Goal: Task Accomplishment & Management: Manage account settings

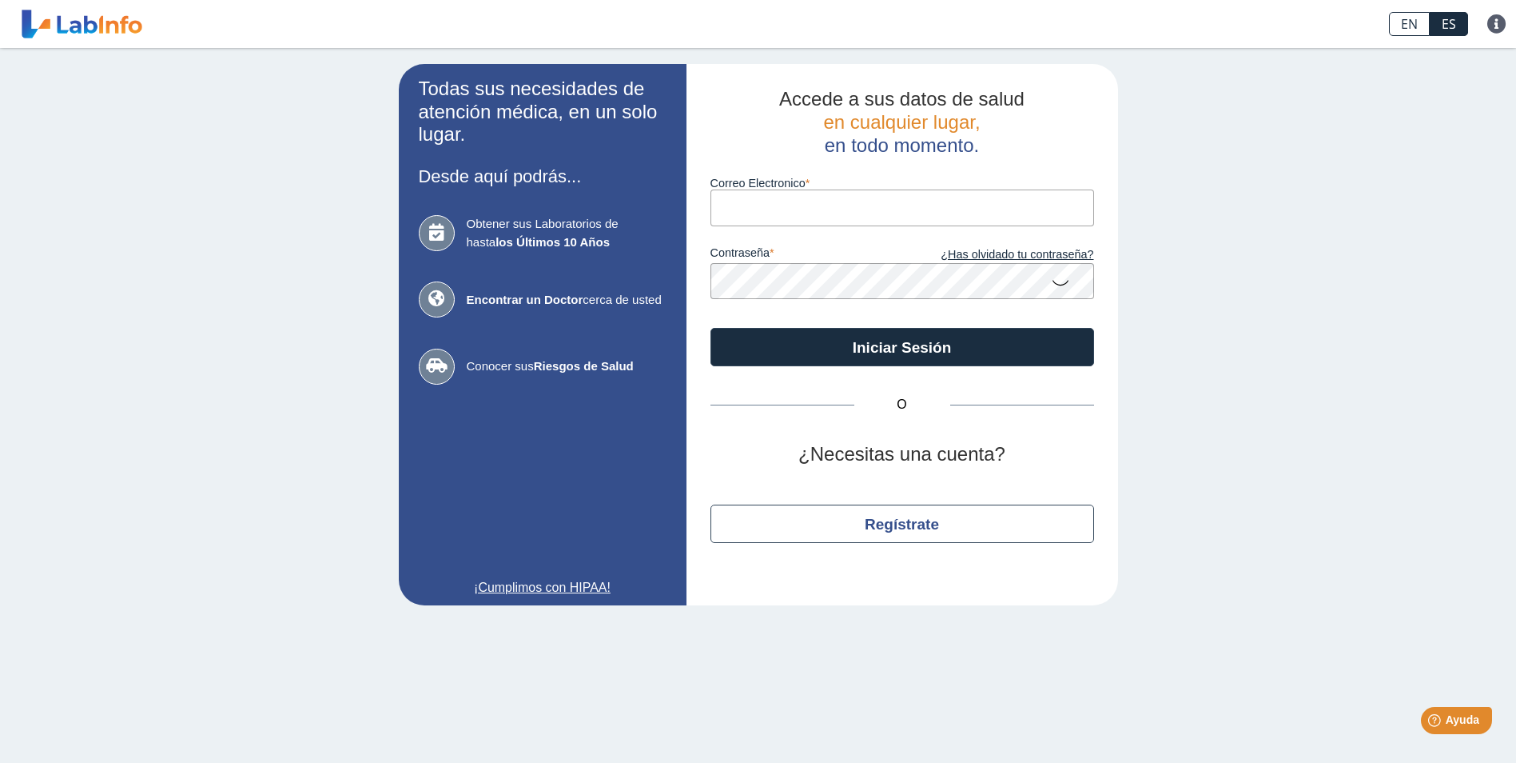
click at [743, 213] on input "Correo Electronico" at bounding box center [903, 207] width 384 height 36
type input "[EMAIL_ADDRESS][DOMAIN_NAME]"
click at [1049, 253] on link "¿Has olvidado tu contraseña?" at bounding box center [998, 255] width 192 height 18
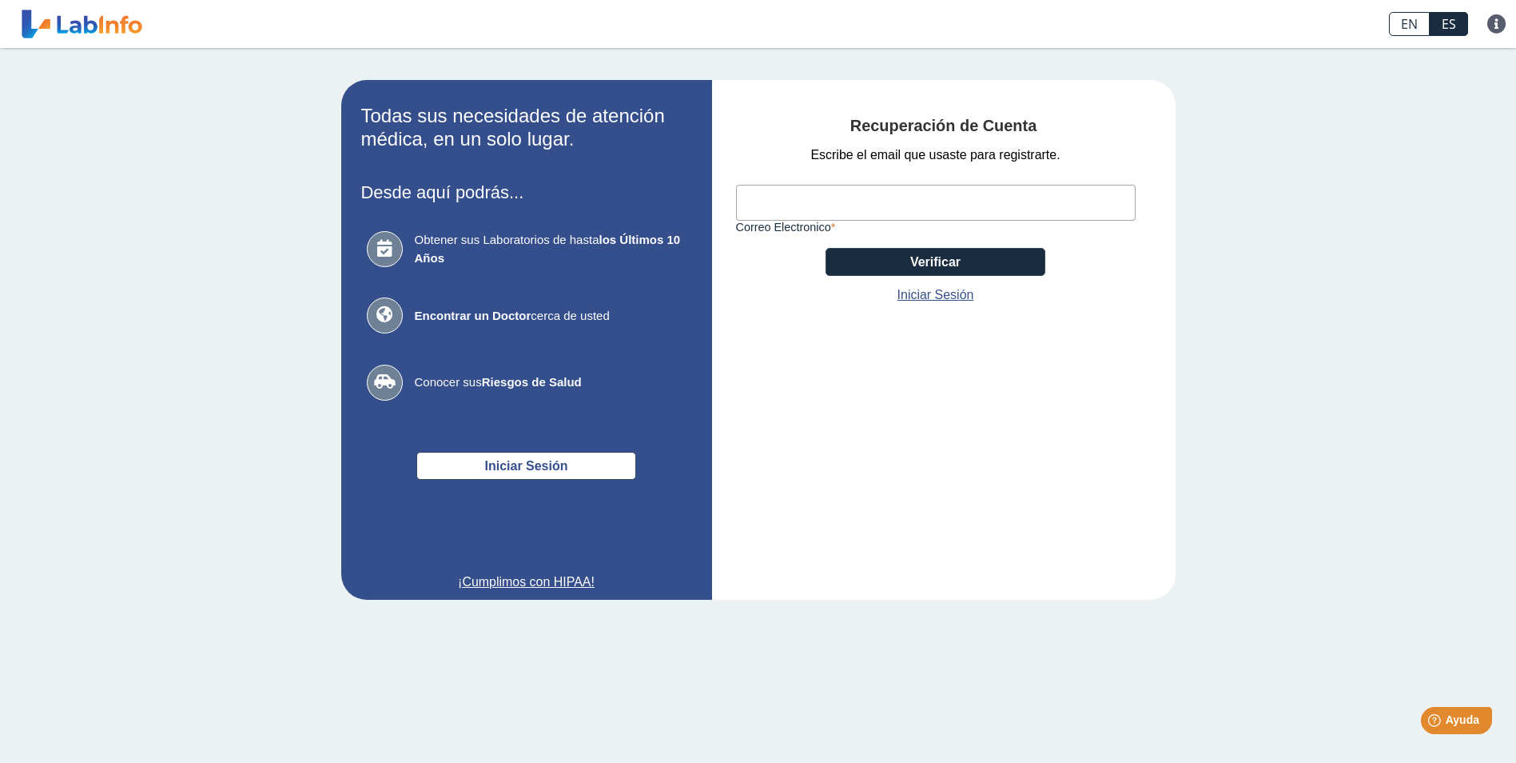
click at [771, 205] on input "Correo Electronico" at bounding box center [936, 203] width 400 height 36
type input "[EMAIL_ADDRESS][DOMAIN_NAME]"
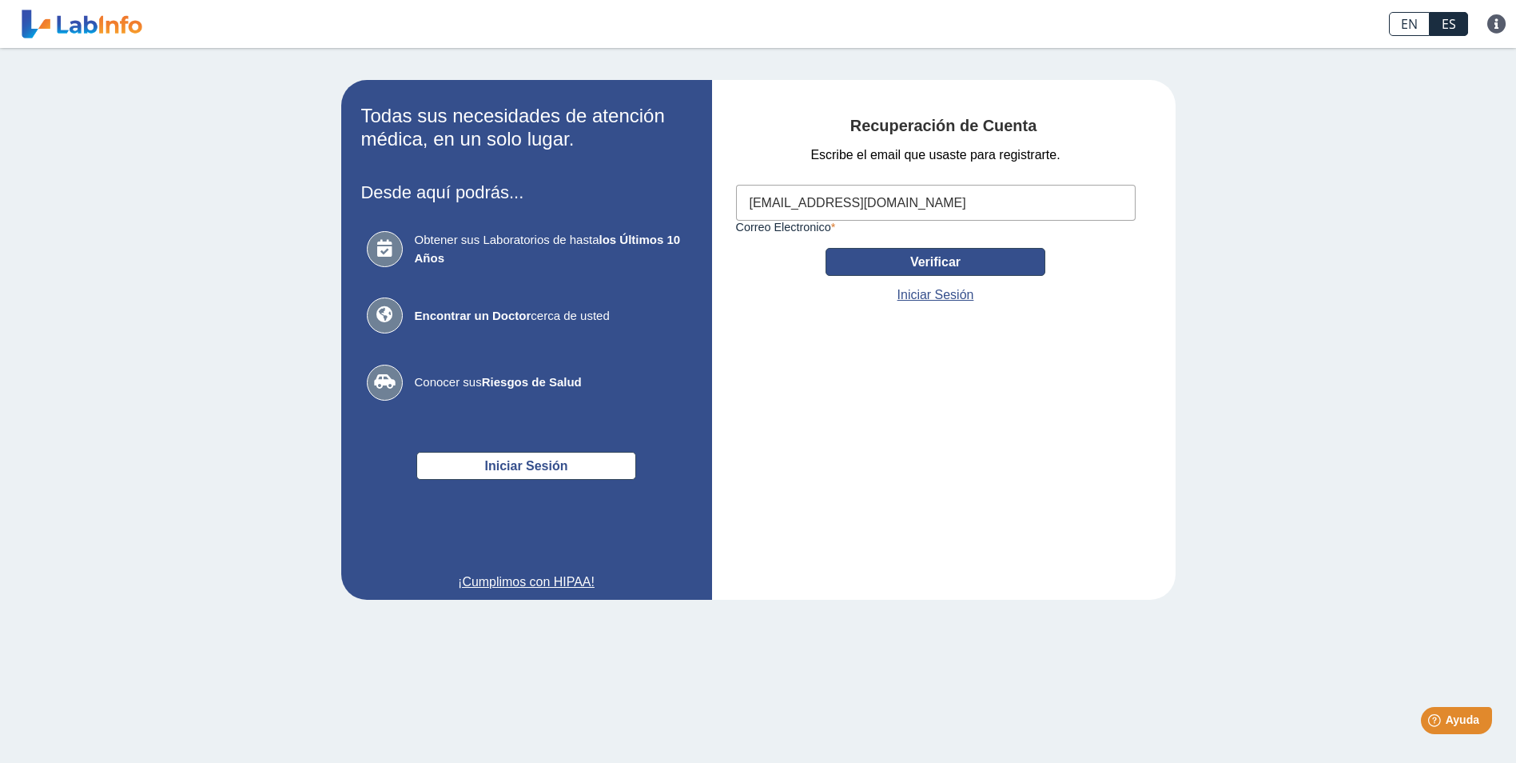
click at [887, 257] on button "Verificar" at bounding box center [936, 262] width 220 height 28
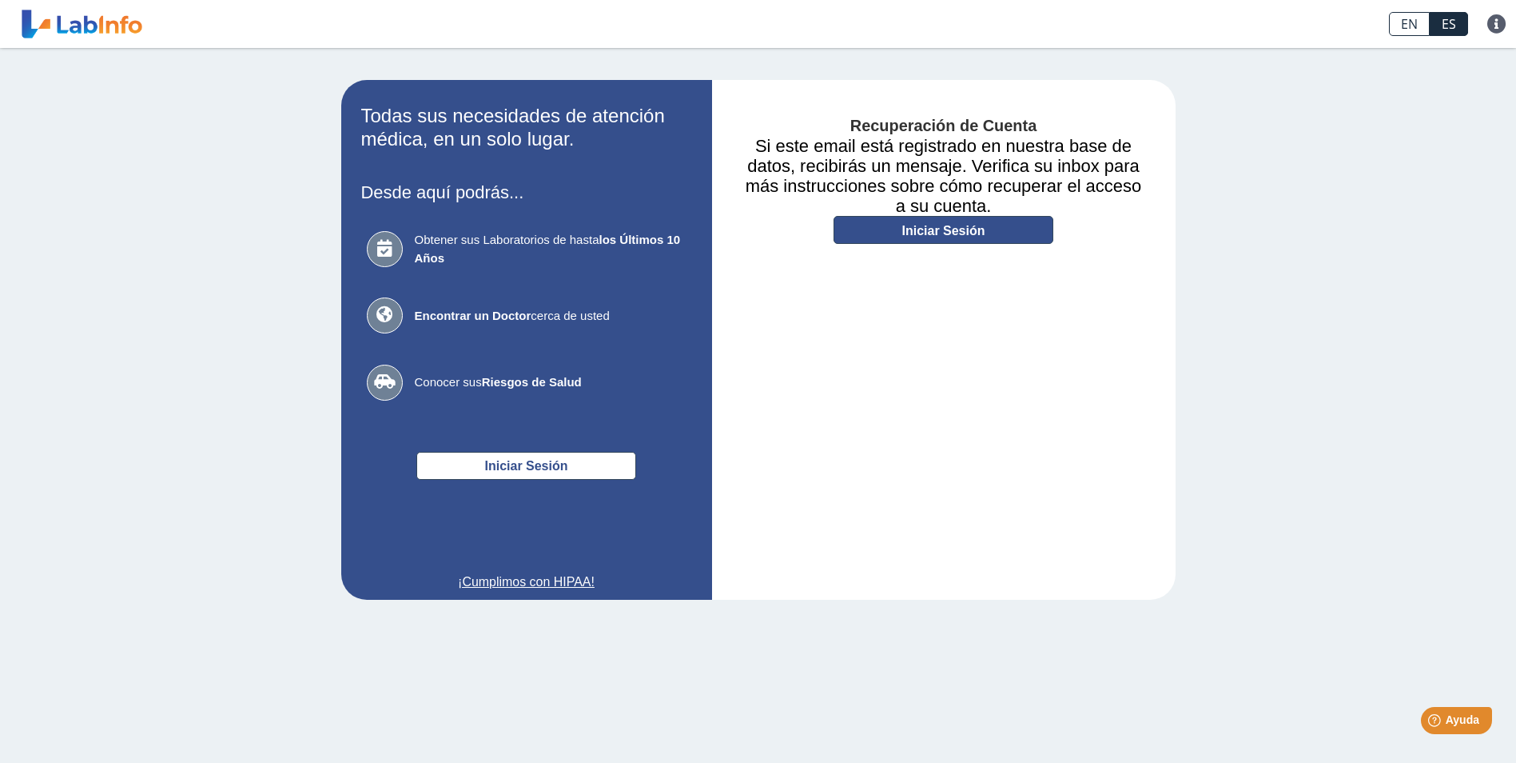
click at [928, 228] on link "Iniciar Sesión" at bounding box center [944, 230] width 220 height 28
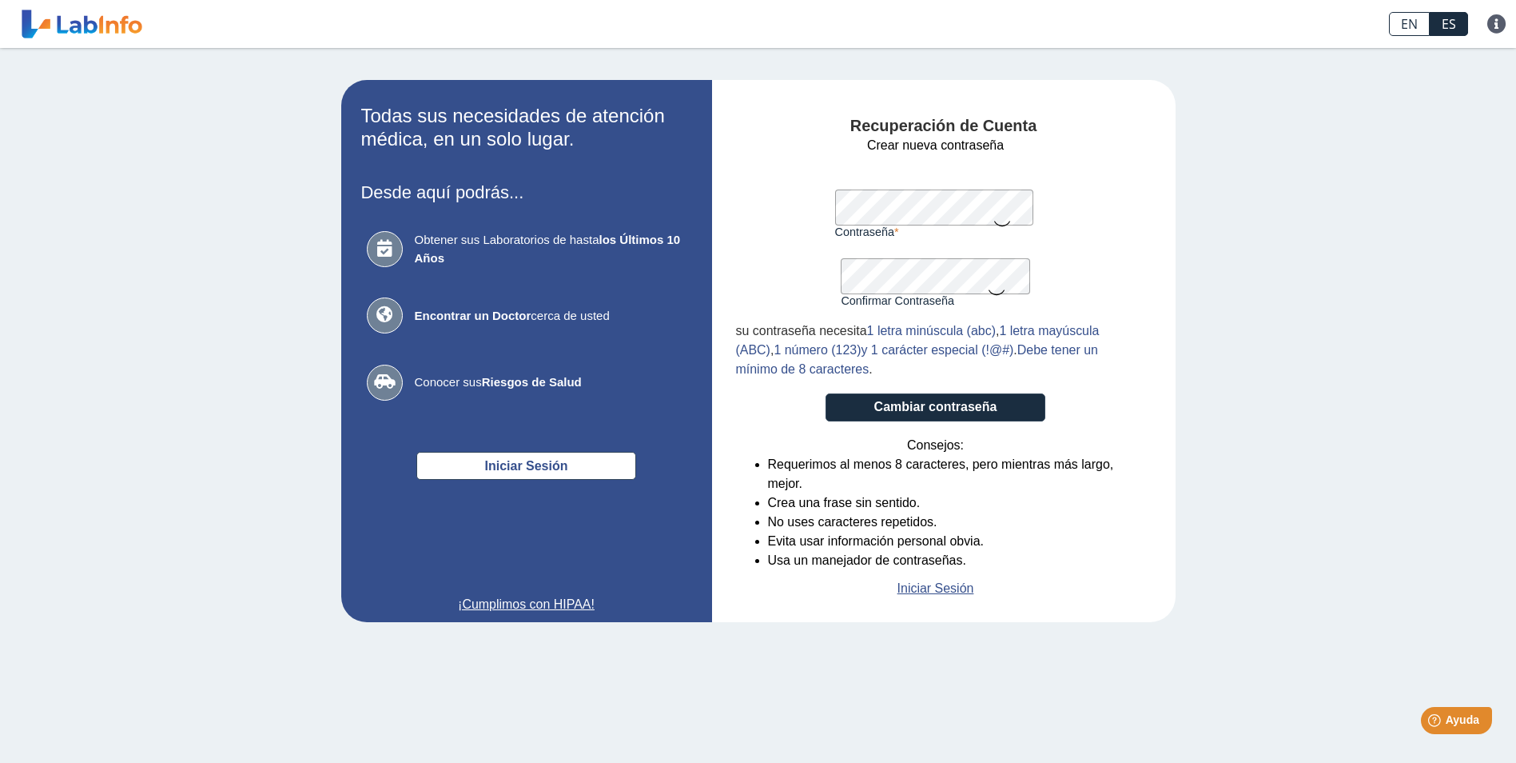
click at [1105, 184] on form "Crear nueva contraseña Contraseña Una contraseña válida es requerida Confirmar …" at bounding box center [936, 367] width 400 height 462
click at [1004, 216] on icon at bounding box center [1002, 222] width 19 height 31
click at [917, 410] on button "Cambiar contraseña" at bounding box center [936, 407] width 220 height 28
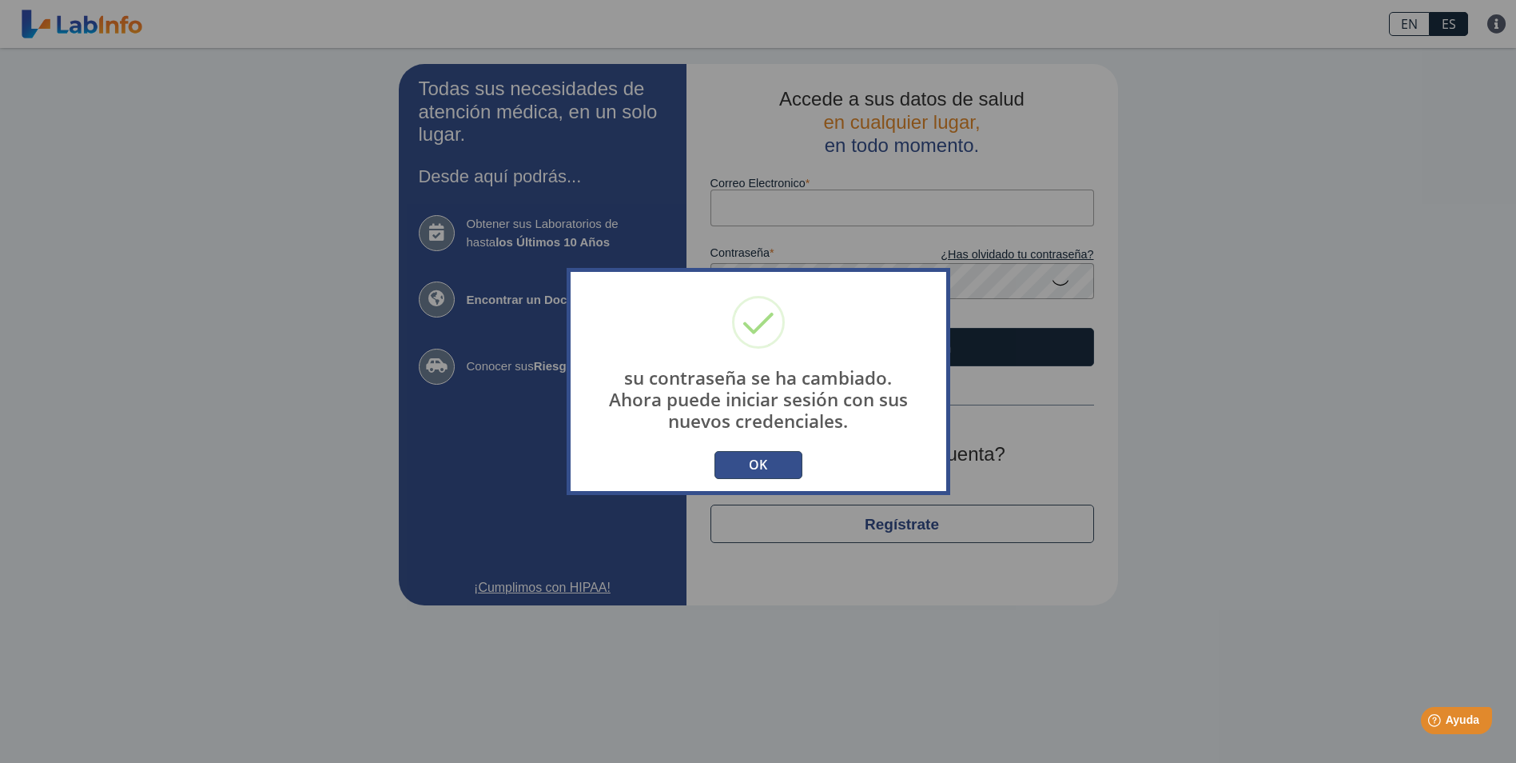
click at [762, 460] on button "OK" at bounding box center [759, 465] width 88 height 28
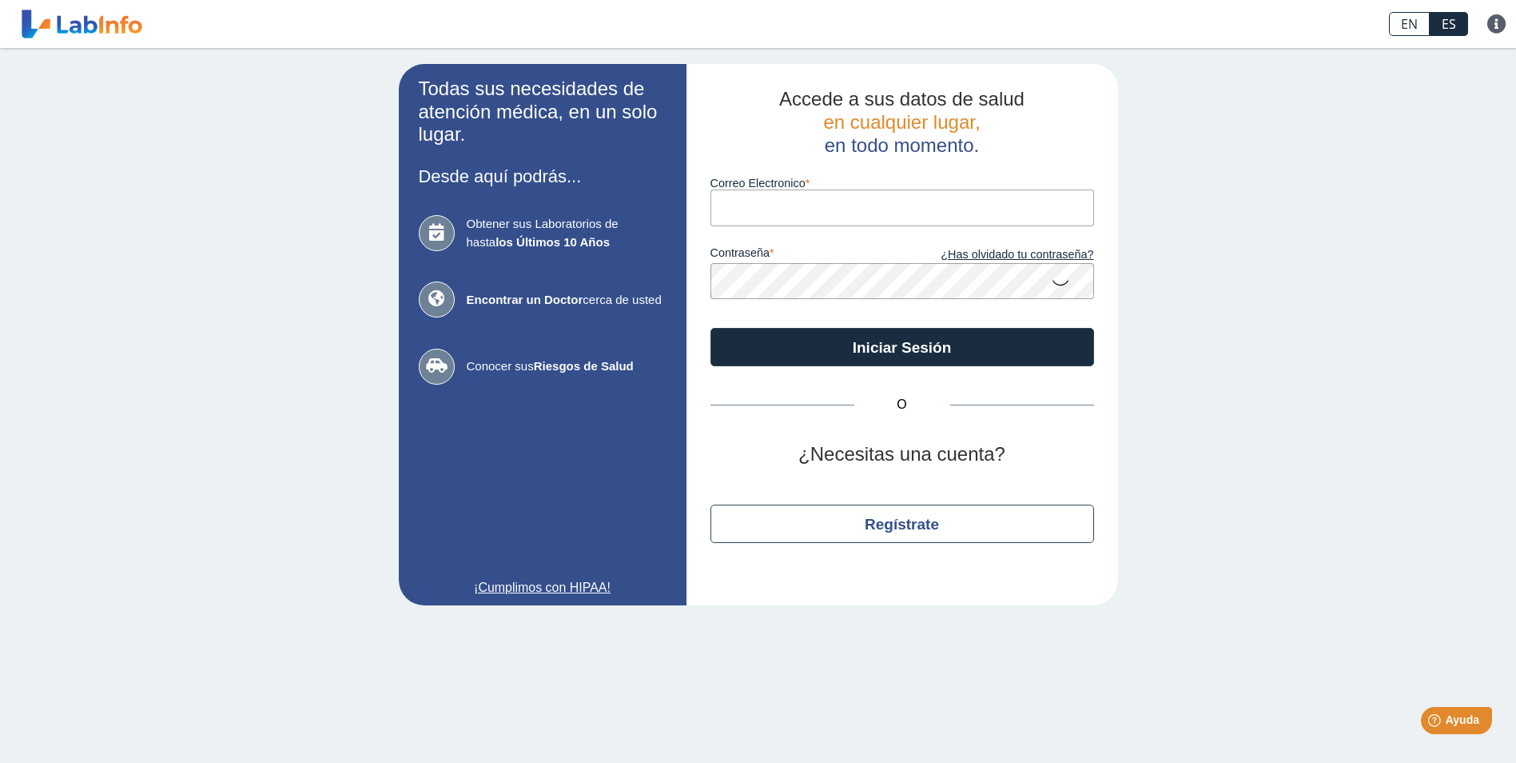
click at [739, 206] on input "Correo Electronico" at bounding box center [903, 207] width 384 height 36
type input "[EMAIL_ADDRESS][DOMAIN_NAME]"
click at [711, 328] on button "Iniciar Sesión" at bounding box center [903, 347] width 384 height 38
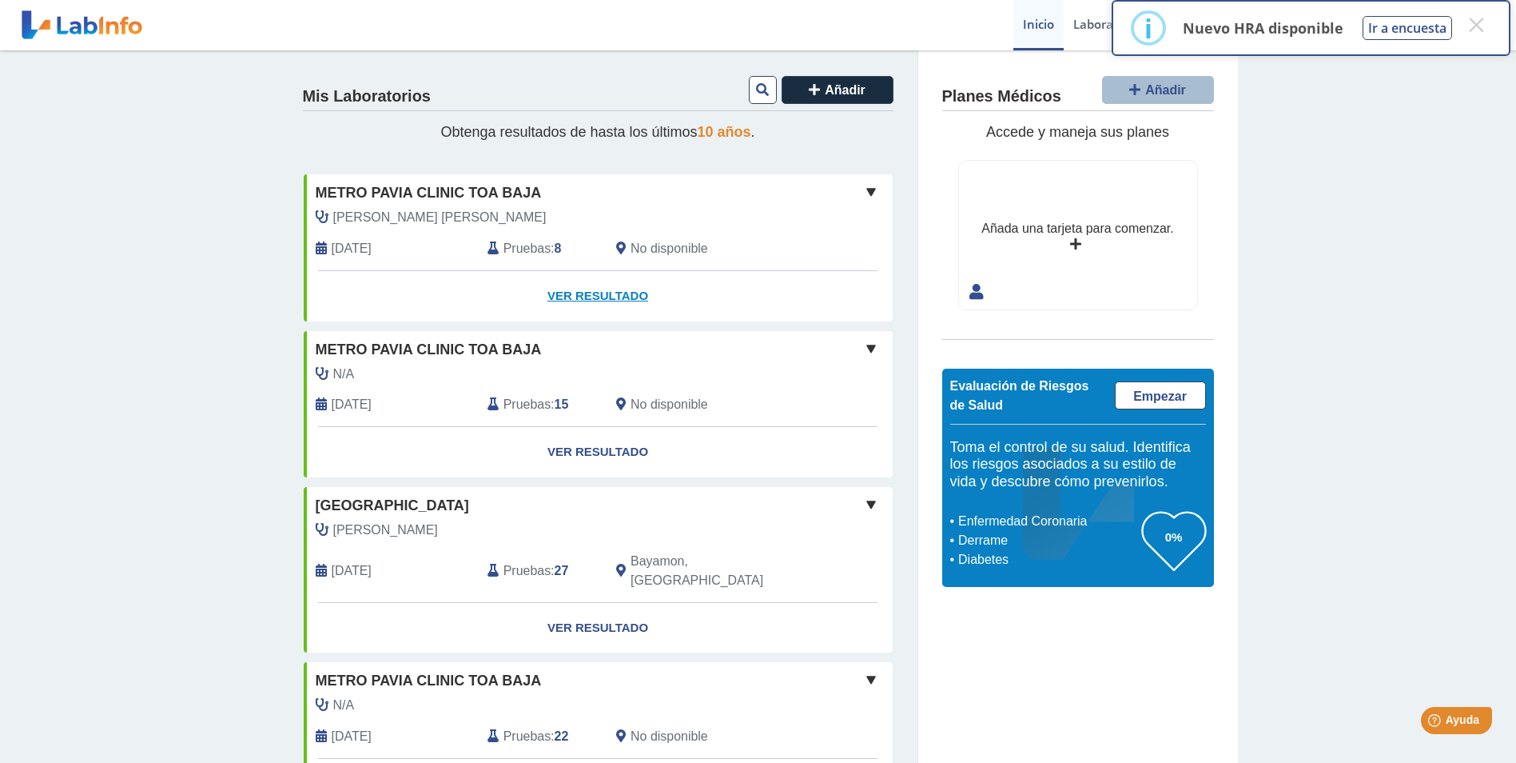
click at [591, 296] on link "Ver Resultado" at bounding box center [598, 296] width 589 height 50
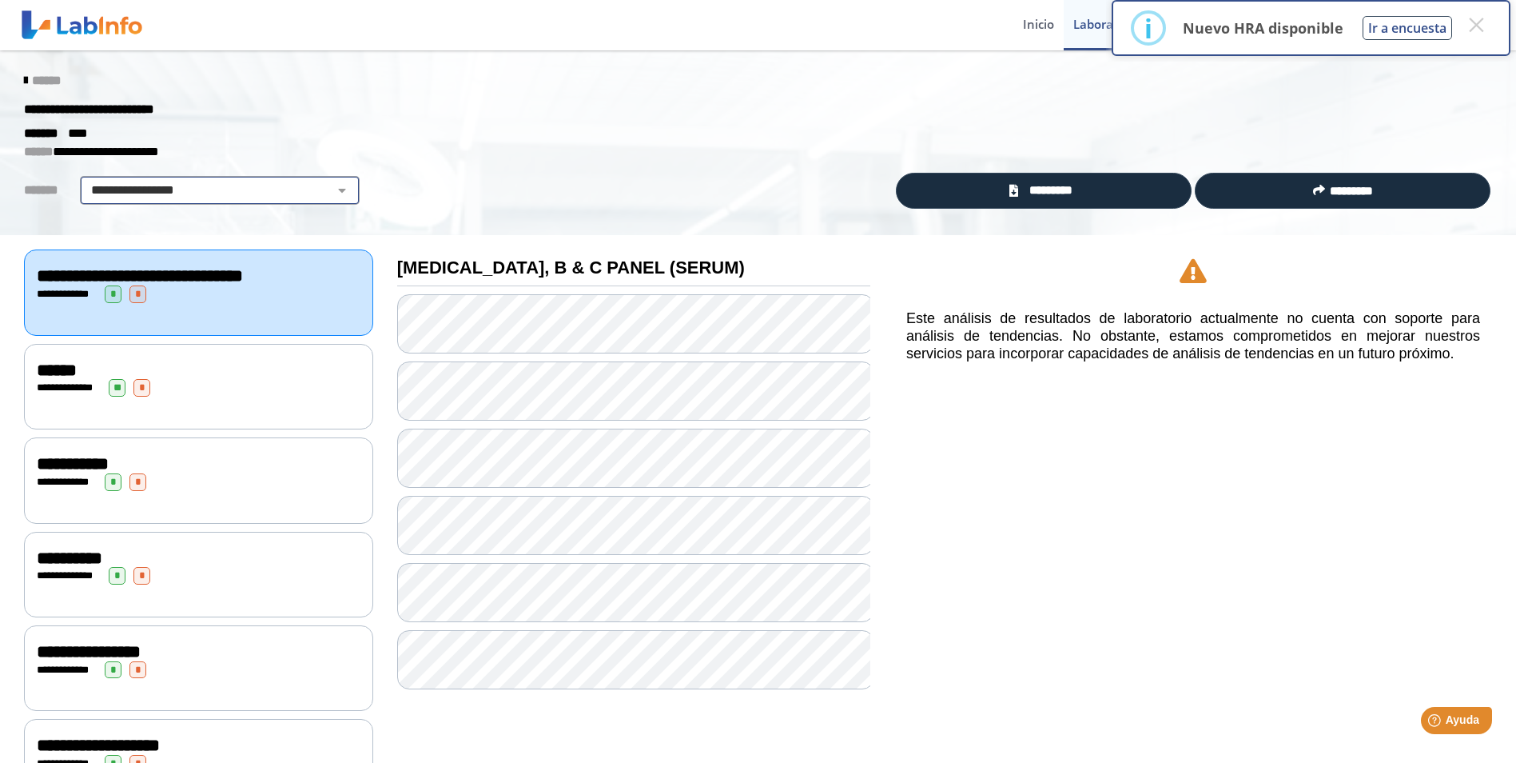
click at [333, 188] on select "**********" at bounding box center [220, 190] width 270 height 19
click at [85, 181] on select "**********" at bounding box center [220, 190] width 270 height 19
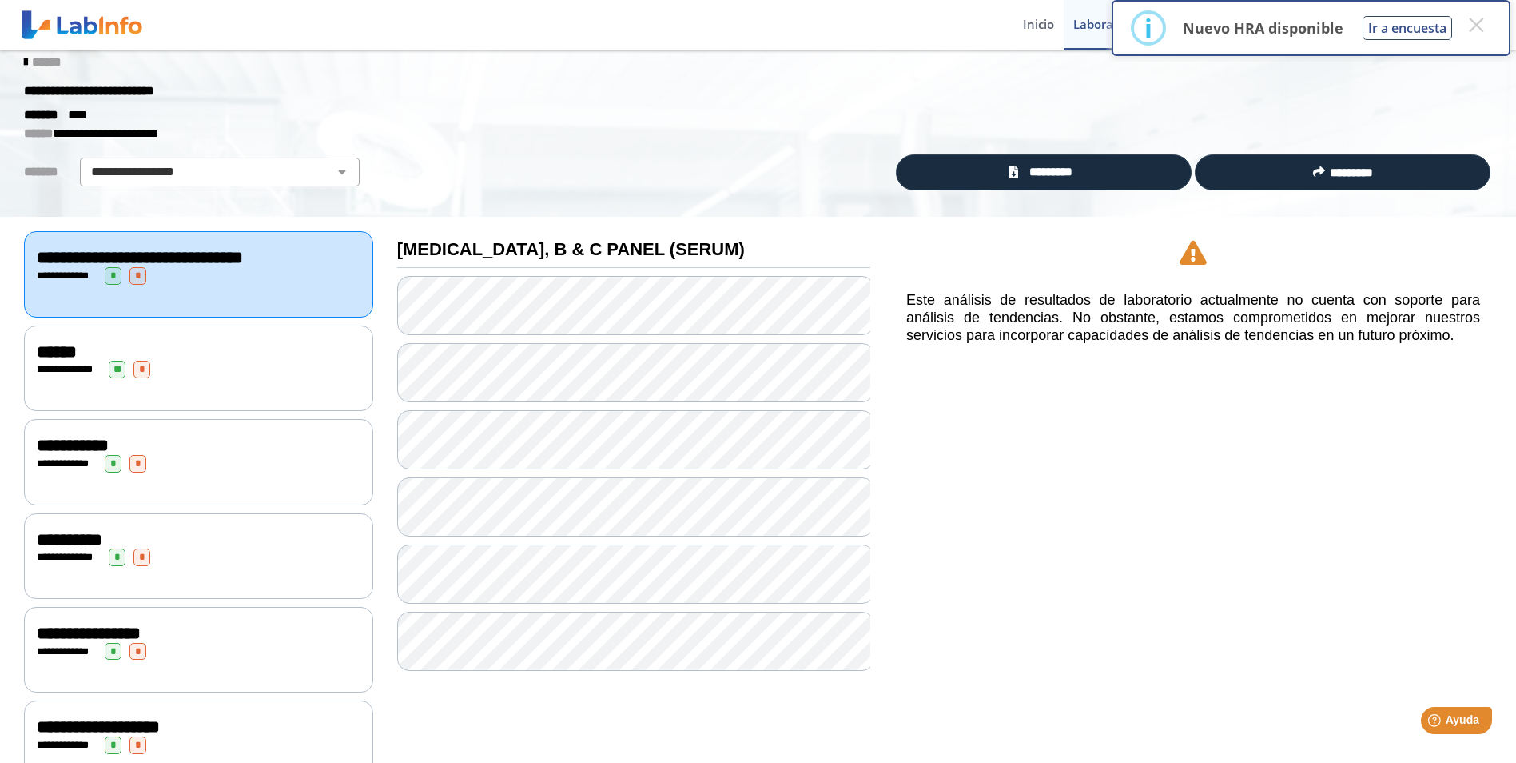
scroll to position [9, 0]
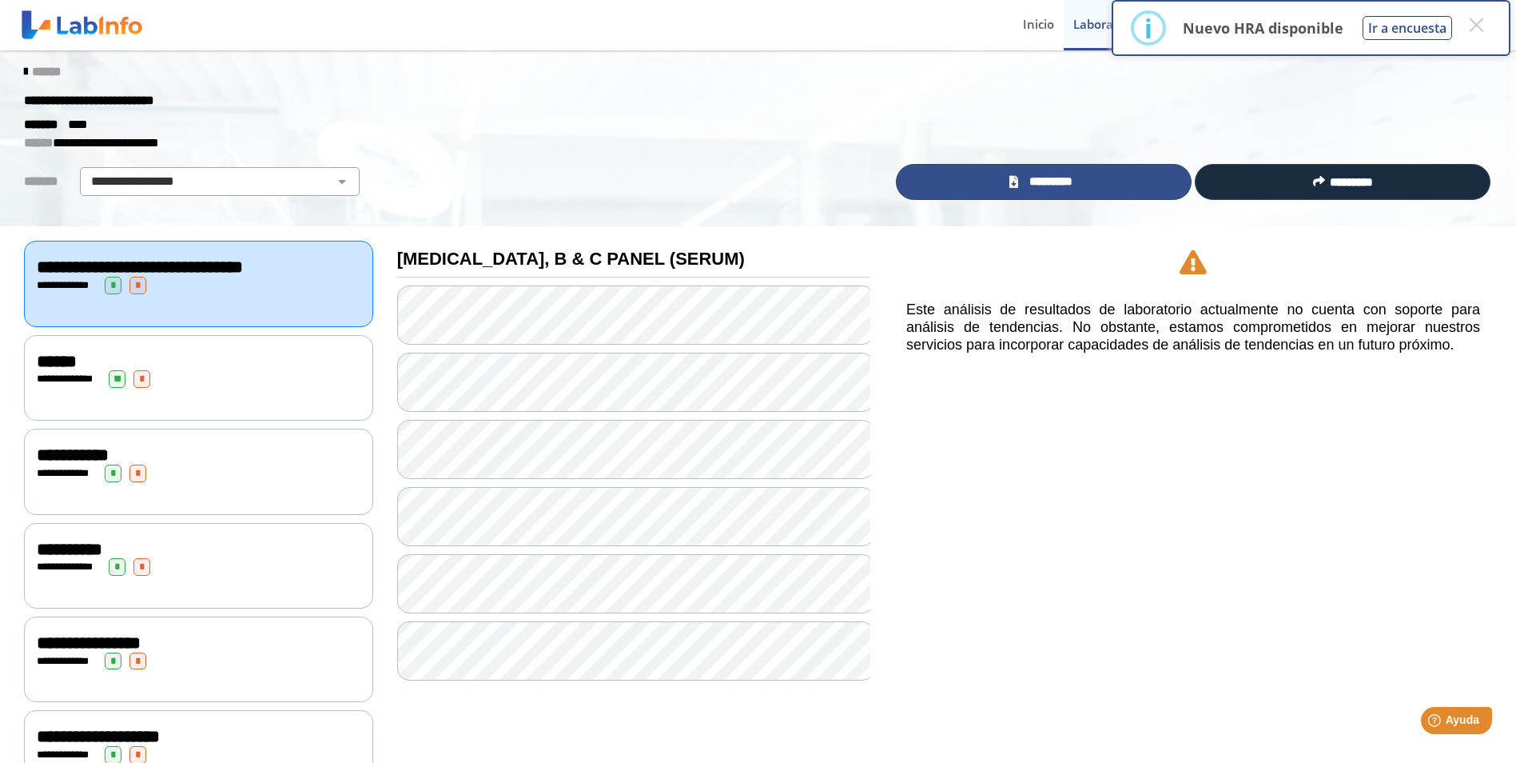
click at [1052, 177] on span "*********" at bounding box center [1050, 182] width 55 height 18
